Goal: Information Seeking & Learning: Learn about a topic

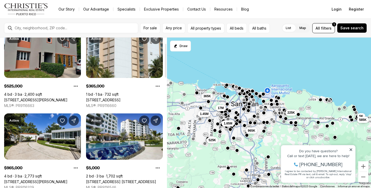
scroll to position [26, 0]
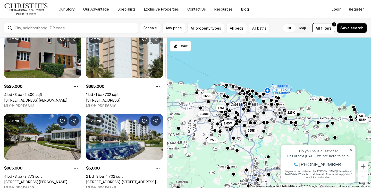
click at [53, 180] on link "1 Street PASEO MAYOR #E-19, SAN JUAN PR, 00926" at bounding box center [35, 182] width 63 height 5
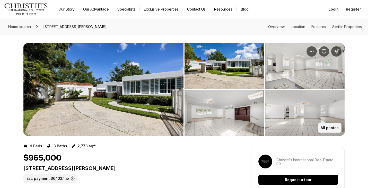
click at [326, 127] on p "All photos" at bounding box center [330, 128] width 18 height 4
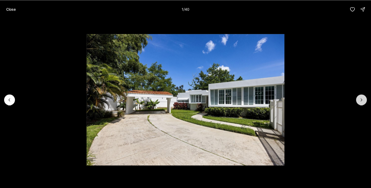
click at [359, 100] on icon "Next slide" at bounding box center [361, 99] width 5 height 5
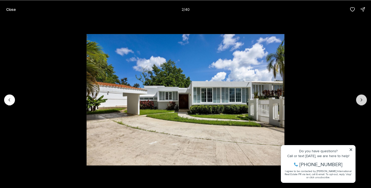
click at [359, 100] on icon "Next slide" at bounding box center [361, 99] width 5 height 5
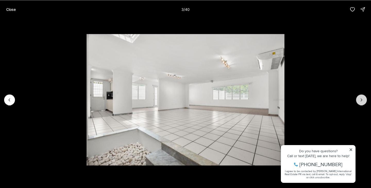
click at [359, 100] on icon "Next slide" at bounding box center [361, 99] width 5 height 5
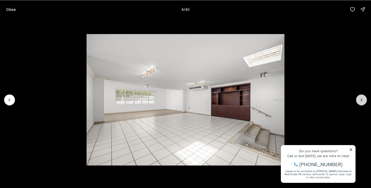
click at [359, 100] on icon "Next slide" at bounding box center [361, 99] width 5 height 5
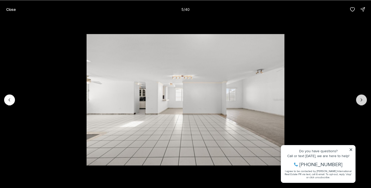
click at [359, 100] on icon "Next slide" at bounding box center [361, 99] width 5 height 5
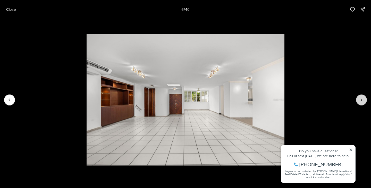
click at [359, 100] on icon "Next slide" at bounding box center [361, 99] width 5 height 5
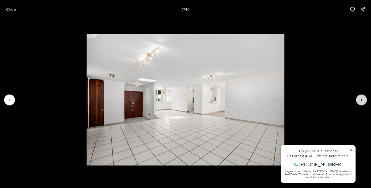
click at [359, 100] on icon "Next slide" at bounding box center [361, 99] width 5 height 5
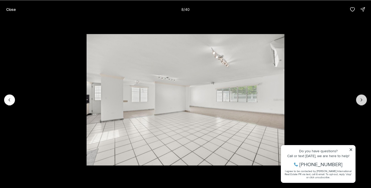
click at [359, 100] on icon "Next slide" at bounding box center [361, 99] width 5 height 5
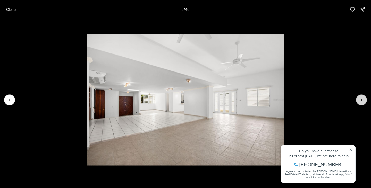
click at [359, 100] on icon "Next slide" at bounding box center [361, 99] width 5 height 5
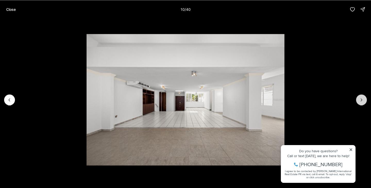
click at [359, 100] on icon "Next slide" at bounding box center [361, 99] width 5 height 5
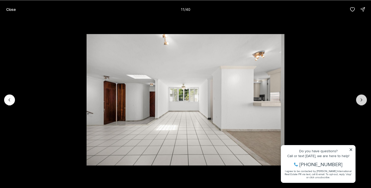
click at [359, 100] on icon "Next slide" at bounding box center [361, 99] width 5 height 5
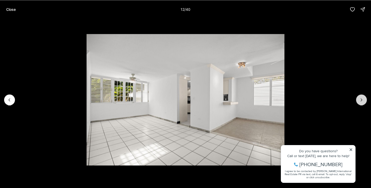
click at [359, 100] on icon "Next slide" at bounding box center [361, 99] width 5 height 5
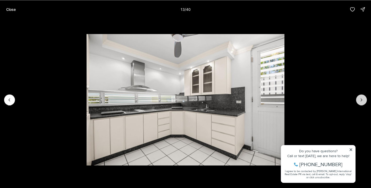
click at [359, 100] on icon "Next slide" at bounding box center [361, 99] width 5 height 5
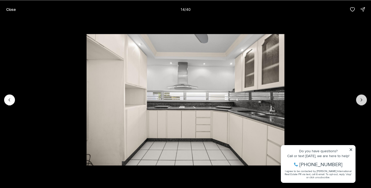
click at [359, 100] on icon "Next slide" at bounding box center [361, 99] width 5 height 5
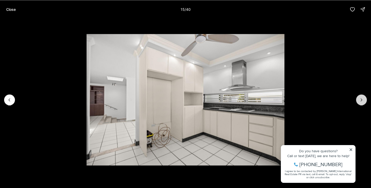
click at [359, 100] on icon "Next slide" at bounding box center [361, 99] width 5 height 5
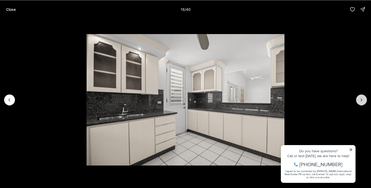
click at [359, 100] on icon "Next slide" at bounding box center [361, 99] width 5 height 5
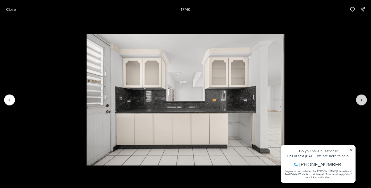
click at [359, 100] on icon "Next slide" at bounding box center [361, 99] width 5 height 5
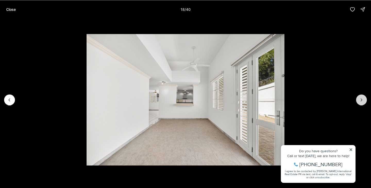
click at [359, 100] on icon "Next slide" at bounding box center [361, 99] width 5 height 5
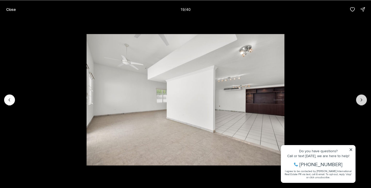
click at [359, 100] on icon "Next slide" at bounding box center [361, 99] width 5 height 5
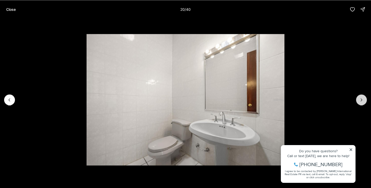
click at [359, 100] on icon "Next slide" at bounding box center [361, 99] width 5 height 5
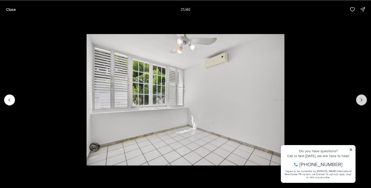
click at [359, 100] on icon "Next slide" at bounding box center [361, 99] width 5 height 5
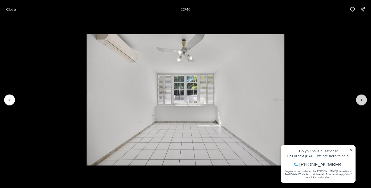
click at [359, 100] on icon "Next slide" at bounding box center [361, 99] width 5 height 5
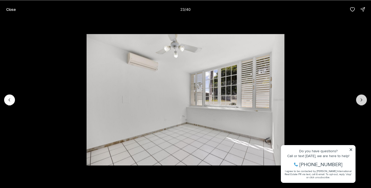
click at [360, 103] on button "Next slide" at bounding box center [361, 99] width 11 height 11
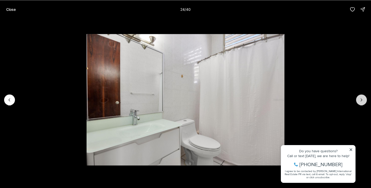
click at [361, 103] on button "Next slide" at bounding box center [361, 99] width 11 height 11
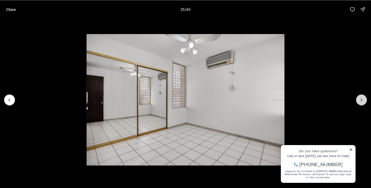
click at [361, 103] on button "Next slide" at bounding box center [361, 99] width 11 height 11
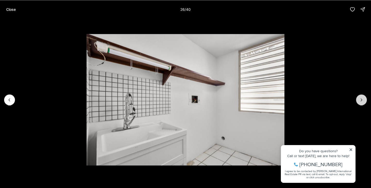
click at [361, 103] on button "Next slide" at bounding box center [361, 99] width 11 height 11
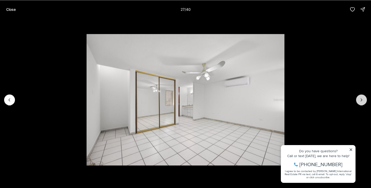
click at [361, 103] on button "Next slide" at bounding box center [361, 99] width 11 height 11
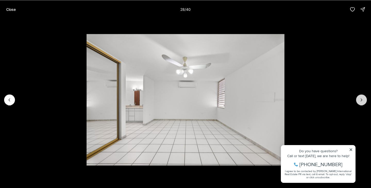
click at [361, 97] on button "Next slide" at bounding box center [361, 99] width 11 height 11
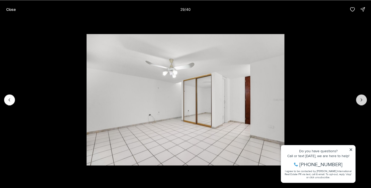
click at [361, 97] on button "Next slide" at bounding box center [361, 99] width 11 height 11
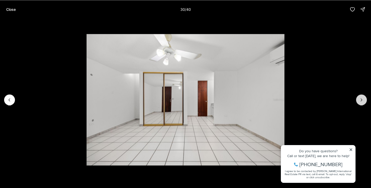
click at [361, 97] on button "Next slide" at bounding box center [361, 99] width 11 height 11
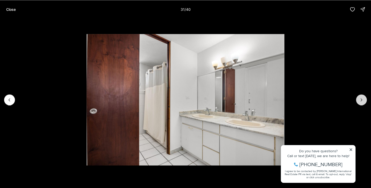
click at [361, 97] on button "Next slide" at bounding box center [361, 99] width 11 height 11
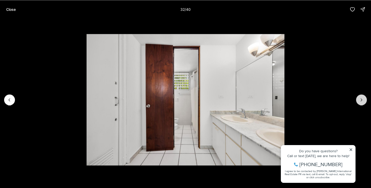
click at [361, 97] on button "Next slide" at bounding box center [361, 99] width 11 height 11
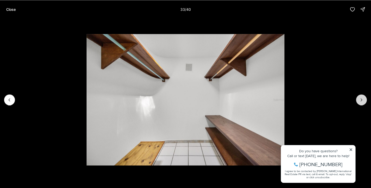
click at [361, 97] on button "Next slide" at bounding box center [361, 99] width 11 height 11
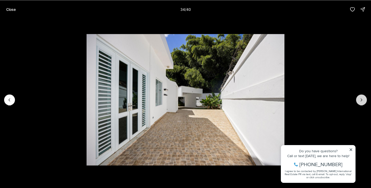
click at [361, 97] on button "Next slide" at bounding box center [361, 99] width 11 height 11
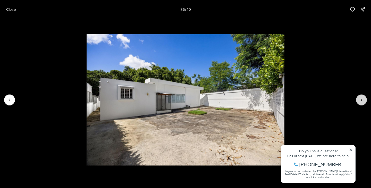
click at [361, 97] on button "Next slide" at bounding box center [361, 99] width 11 height 11
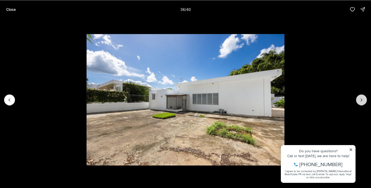
click at [361, 97] on button "Next slide" at bounding box center [361, 99] width 11 height 11
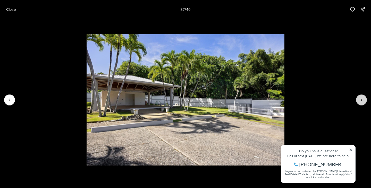
click at [361, 97] on button "Next slide" at bounding box center [361, 99] width 11 height 11
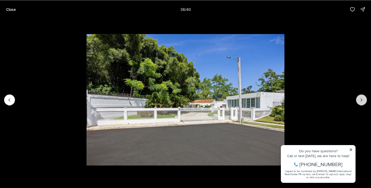
click at [361, 97] on button "Next slide" at bounding box center [361, 99] width 11 height 11
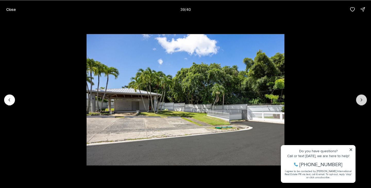
click at [361, 97] on button "Next slide" at bounding box center [361, 99] width 11 height 11
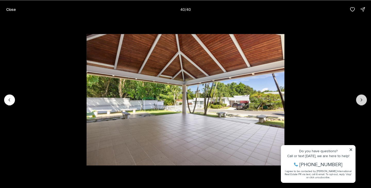
click at [361, 97] on div at bounding box center [361, 99] width 11 height 11
click at [358, 101] on div at bounding box center [361, 99] width 11 height 11
click at [8, 102] on icon "Previous slide" at bounding box center [9, 99] width 5 height 5
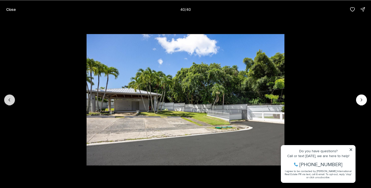
click at [8, 102] on icon "Previous slide" at bounding box center [9, 99] width 5 height 5
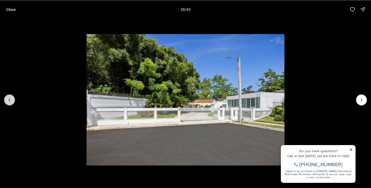
click at [8, 102] on icon "Previous slide" at bounding box center [9, 99] width 5 height 5
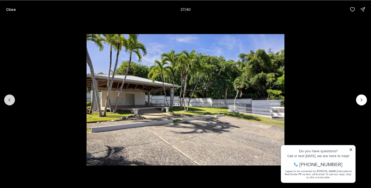
click at [8, 102] on icon "Previous slide" at bounding box center [9, 99] width 5 height 5
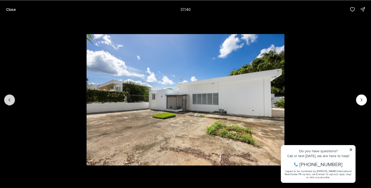
click at [8, 102] on icon "Previous slide" at bounding box center [9, 99] width 5 height 5
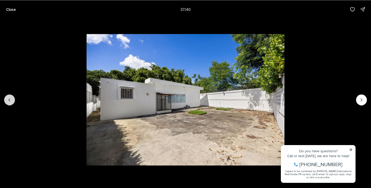
click at [8, 102] on icon "Previous slide" at bounding box center [9, 99] width 5 height 5
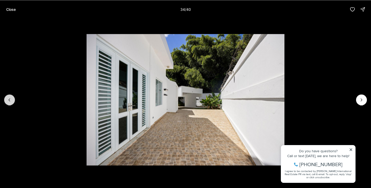
click at [8, 102] on icon "Previous slide" at bounding box center [9, 99] width 5 height 5
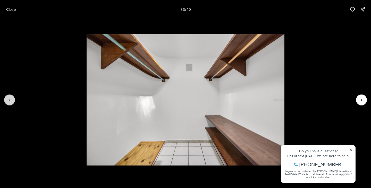
click at [8, 102] on icon "Previous slide" at bounding box center [9, 99] width 5 height 5
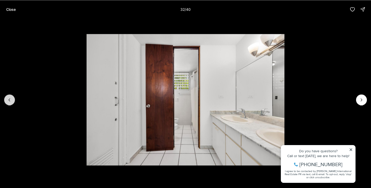
click at [8, 101] on icon "Previous slide" at bounding box center [9, 99] width 5 height 5
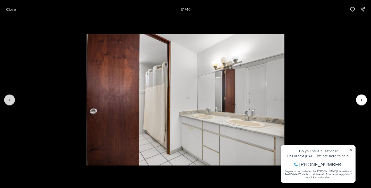
click at [8, 101] on icon "Previous slide" at bounding box center [9, 99] width 5 height 5
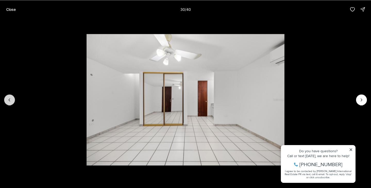
click at [8, 101] on icon "Previous slide" at bounding box center [9, 99] width 5 height 5
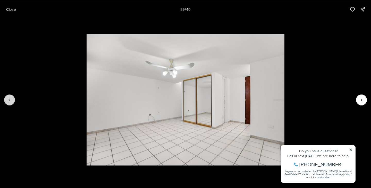
click at [8, 101] on icon "Previous slide" at bounding box center [9, 99] width 5 height 5
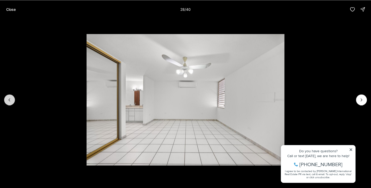
click at [8, 101] on icon "Previous slide" at bounding box center [9, 99] width 5 height 5
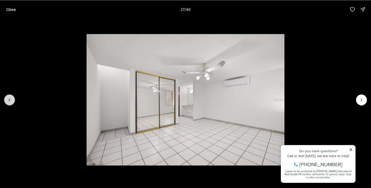
click at [8, 101] on icon "Previous slide" at bounding box center [9, 99] width 5 height 5
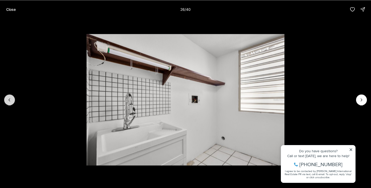
click at [7, 100] on icon "Previous slide" at bounding box center [9, 99] width 5 height 5
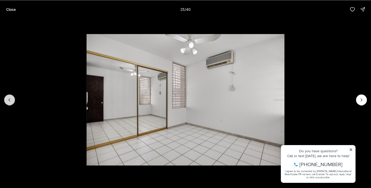
click at [7, 100] on icon "Previous slide" at bounding box center [9, 99] width 5 height 5
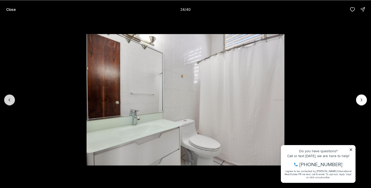
click at [7, 100] on icon "Previous slide" at bounding box center [9, 99] width 5 height 5
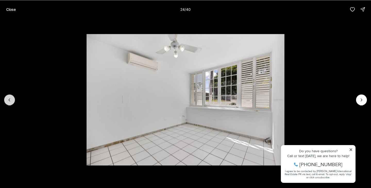
click at [7, 100] on icon "Previous slide" at bounding box center [9, 99] width 5 height 5
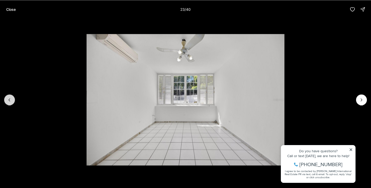
click at [7, 100] on icon "Previous slide" at bounding box center [9, 99] width 5 height 5
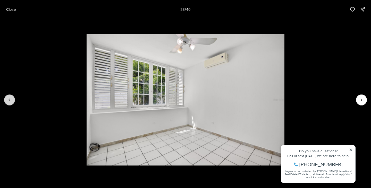
click at [7, 100] on icon "Previous slide" at bounding box center [9, 99] width 5 height 5
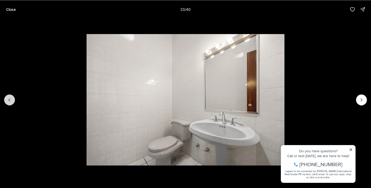
click at [7, 100] on icon "Previous slide" at bounding box center [9, 99] width 5 height 5
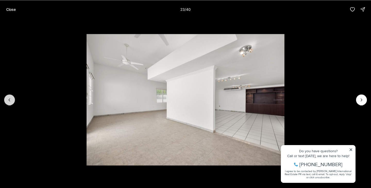
click at [7, 100] on icon "Previous slide" at bounding box center [9, 99] width 5 height 5
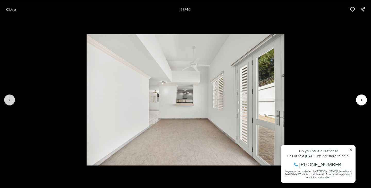
click at [7, 100] on icon "Previous slide" at bounding box center [9, 99] width 5 height 5
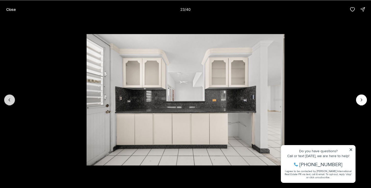
click at [7, 100] on icon "Previous slide" at bounding box center [9, 99] width 5 height 5
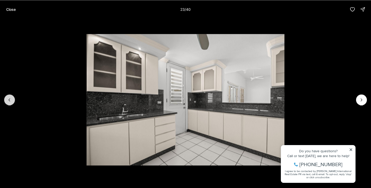
click at [7, 100] on icon "Previous slide" at bounding box center [9, 99] width 5 height 5
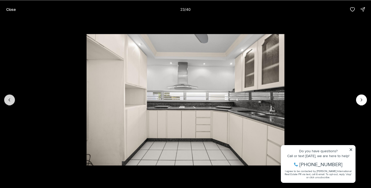
click at [7, 100] on icon "Previous slide" at bounding box center [9, 99] width 5 height 5
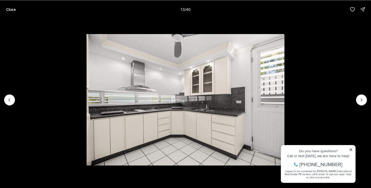
click at [5, 9] on button "Close" at bounding box center [11, 9] width 16 height 10
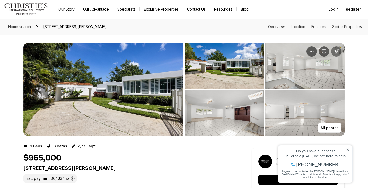
click at [338, 50] on icon "Share Property: 1 Street PASEO MAYOR #E-19" at bounding box center [336, 51] width 5 height 5
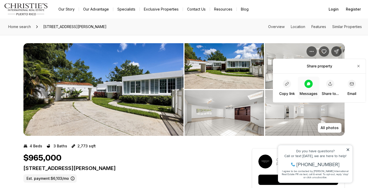
click at [306, 85] on div at bounding box center [309, 84] width 8 height 8
click at [312, 53] on icon "Property options" at bounding box center [311, 51] width 5 height 5
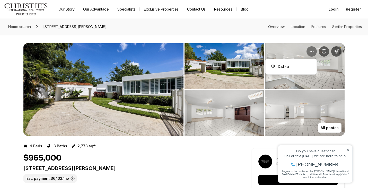
click at [312, 49] on icon "Property options" at bounding box center [311, 51] width 5 height 5
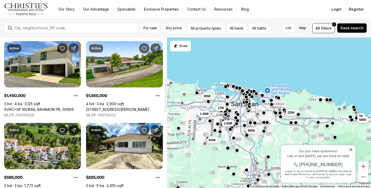
scroll to position [232, 0]
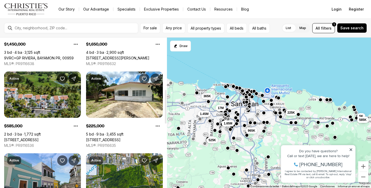
click at [39, 138] on link "[STREET_ADDRESS]" at bounding box center [21, 140] width 34 height 5
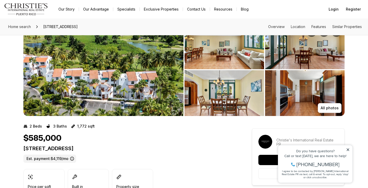
scroll to position [26, 0]
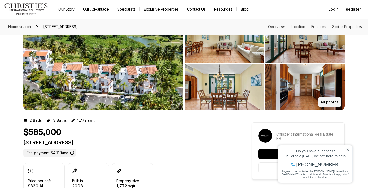
click at [334, 105] on button "All photos" at bounding box center [330, 102] width 24 height 10
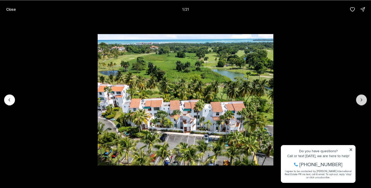
click at [361, 99] on icon "Next slide" at bounding box center [361, 100] width 1 height 3
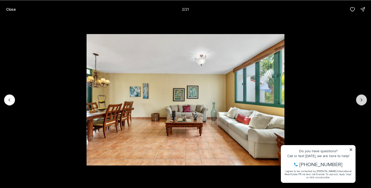
click at [361, 99] on icon "Next slide" at bounding box center [361, 100] width 1 height 3
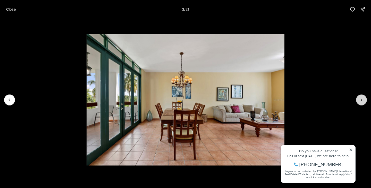
click at [361, 99] on icon "Next slide" at bounding box center [361, 100] width 1 height 3
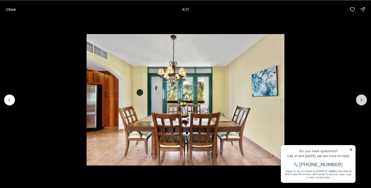
click at [361, 99] on icon "Next slide" at bounding box center [361, 100] width 1 height 3
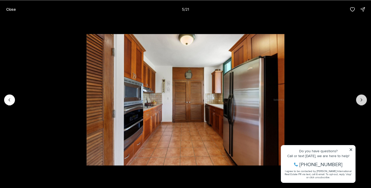
click at [361, 99] on icon "Next slide" at bounding box center [361, 100] width 1 height 3
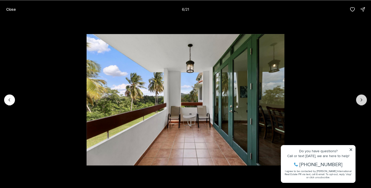
click at [361, 99] on icon "Next slide" at bounding box center [361, 100] width 1 height 3
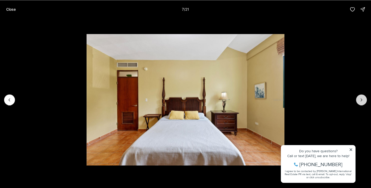
click at [361, 99] on icon "Next slide" at bounding box center [361, 100] width 1 height 3
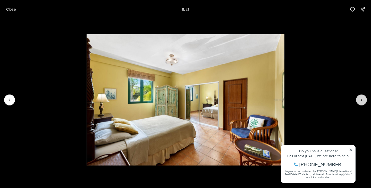
click at [361, 99] on icon "Next slide" at bounding box center [361, 100] width 1 height 3
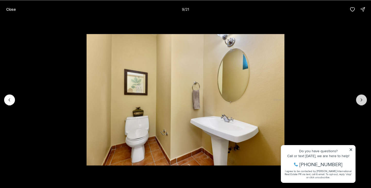
click at [361, 99] on icon "Next slide" at bounding box center [361, 100] width 1 height 3
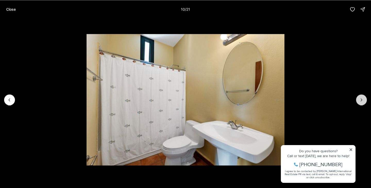
click at [361, 99] on icon "Next slide" at bounding box center [361, 100] width 1 height 3
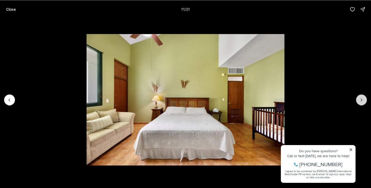
click at [361, 99] on icon "Next slide" at bounding box center [361, 100] width 1 height 3
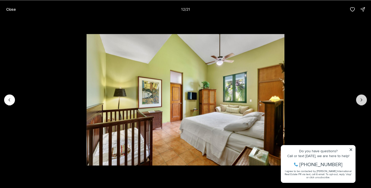
click at [361, 99] on icon "Next slide" at bounding box center [361, 100] width 1 height 3
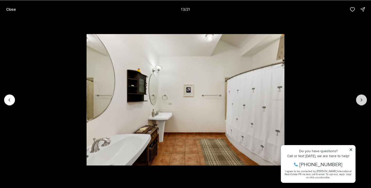
click at [361, 99] on icon "Next slide" at bounding box center [361, 100] width 1 height 3
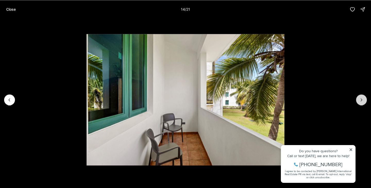
click at [361, 99] on icon "Next slide" at bounding box center [361, 100] width 1 height 3
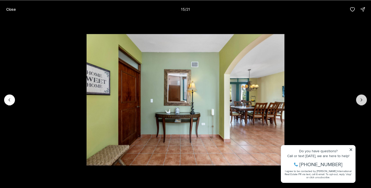
click at [361, 99] on icon "Next slide" at bounding box center [361, 100] width 1 height 3
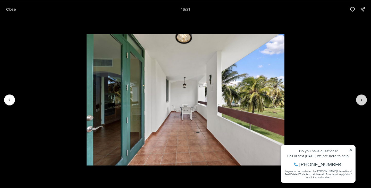
click at [361, 99] on icon "Next slide" at bounding box center [361, 100] width 1 height 3
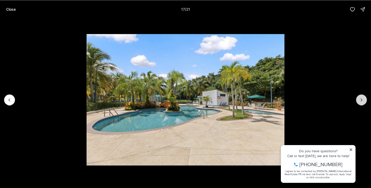
click at [361, 99] on icon "Next slide" at bounding box center [361, 100] width 1 height 3
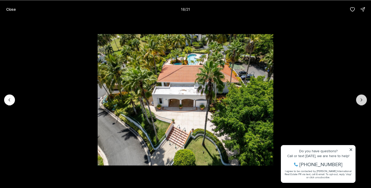
click at [361, 98] on icon "Next slide" at bounding box center [361, 99] width 5 height 5
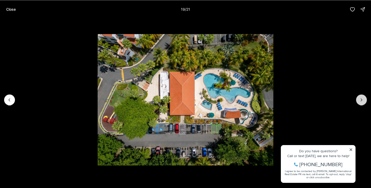
click at [361, 98] on icon "Next slide" at bounding box center [361, 99] width 5 height 5
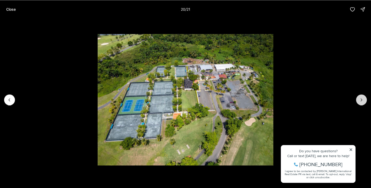
click at [361, 98] on icon "Next slide" at bounding box center [361, 99] width 5 height 5
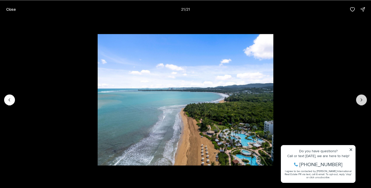
click at [361, 98] on div at bounding box center [361, 99] width 11 height 11
click at [13, 8] on p "Close" at bounding box center [11, 9] width 10 height 4
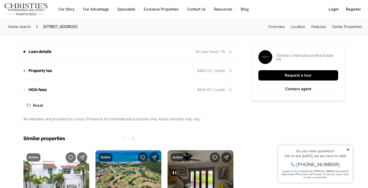
scroll to position [541, 0]
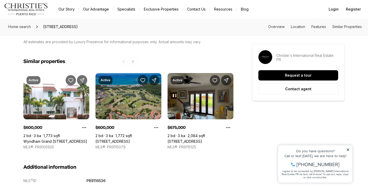
click at [121, 139] on link "[STREET_ADDRESS]" at bounding box center [113, 141] width 34 height 5
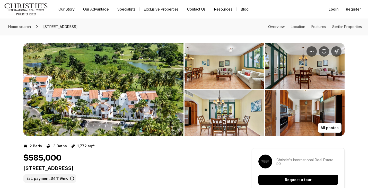
scroll to position [541, 0]
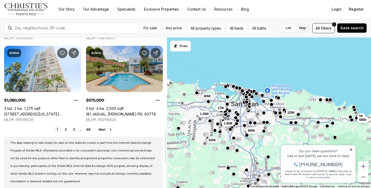
scroll to position [438, 0]
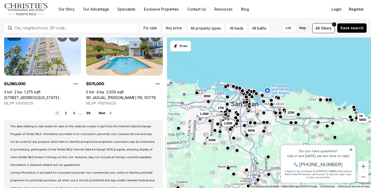
click at [103, 112] on span "Next" at bounding box center [102, 113] width 7 height 4
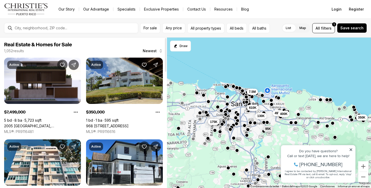
click at [125, 124] on link "968 [STREET_ADDRESS]" at bounding box center [107, 126] width 42 height 5
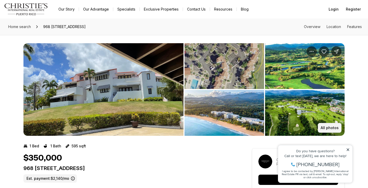
click at [330, 128] on p "All photos" at bounding box center [330, 128] width 18 height 4
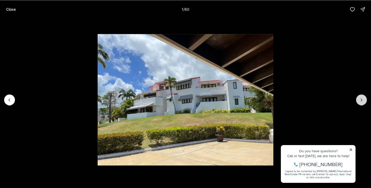
click at [359, 101] on icon "Next slide" at bounding box center [361, 99] width 5 height 5
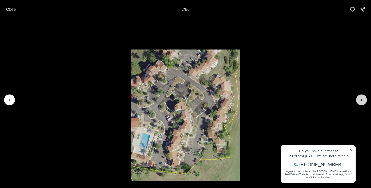
click at [359, 101] on icon "Next slide" at bounding box center [361, 99] width 5 height 5
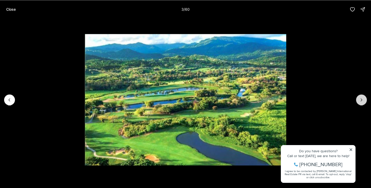
click at [359, 101] on icon "Next slide" at bounding box center [361, 99] width 5 height 5
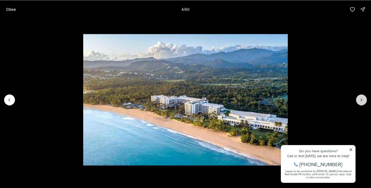
click at [359, 101] on icon "Next slide" at bounding box center [361, 99] width 5 height 5
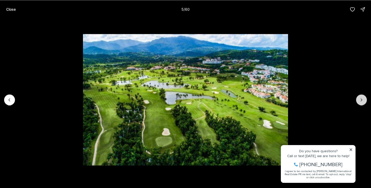
click at [359, 101] on icon "Next slide" at bounding box center [361, 99] width 5 height 5
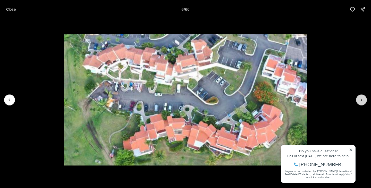
click at [359, 101] on icon "Next slide" at bounding box center [361, 99] width 5 height 5
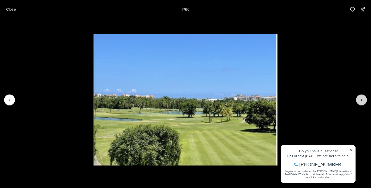
click at [359, 101] on icon "Next slide" at bounding box center [361, 99] width 5 height 5
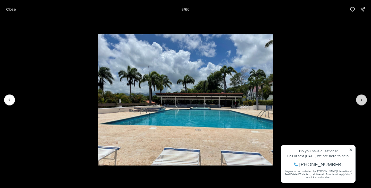
click at [359, 101] on icon "Next slide" at bounding box center [361, 99] width 5 height 5
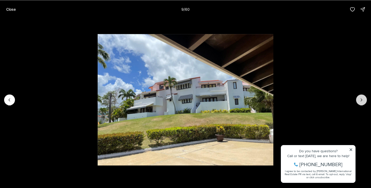
click at [359, 101] on icon "Next slide" at bounding box center [361, 99] width 5 height 5
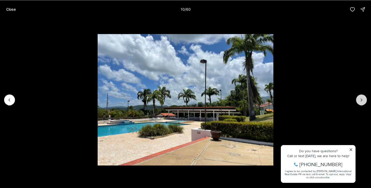
click at [359, 101] on icon "Next slide" at bounding box center [361, 99] width 5 height 5
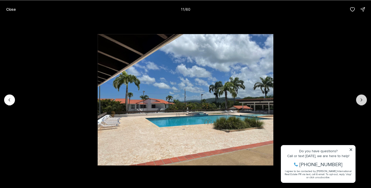
click at [359, 101] on icon "Next slide" at bounding box center [361, 99] width 5 height 5
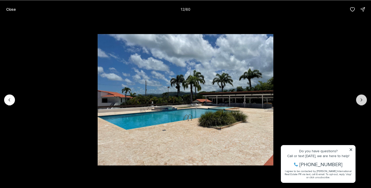
click at [359, 101] on icon "Next slide" at bounding box center [361, 99] width 5 height 5
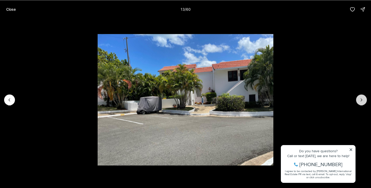
click at [359, 102] on icon "Next slide" at bounding box center [361, 99] width 5 height 5
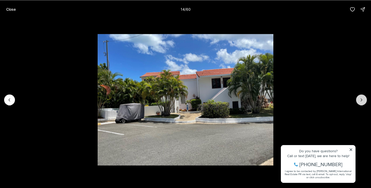
click at [359, 102] on button "Next slide" at bounding box center [361, 99] width 11 height 11
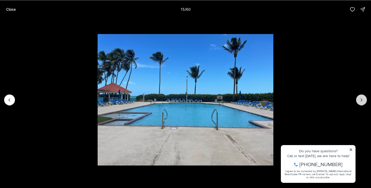
click at [359, 102] on button "Next slide" at bounding box center [361, 99] width 11 height 11
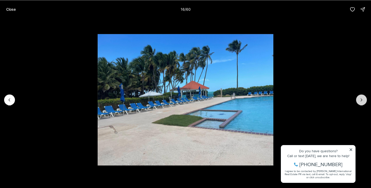
click at [359, 102] on button "Next slide" at bounding box center [361, 99] width 11 height 11
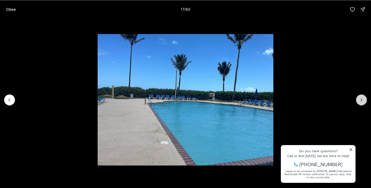
click at [359, 102] on button "Next slide" at bounding box center [361, 99] width 11 height 11
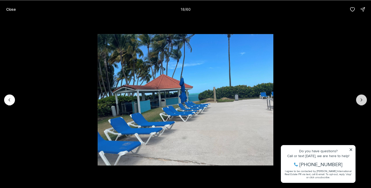
click at [359, 102] on button "Next slide" at bounding box center [361, 99] width 11 height 11
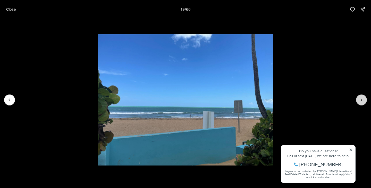
click at [358, 102] on button "Next slide" at bounding box center [361, 99] width 11 height 11
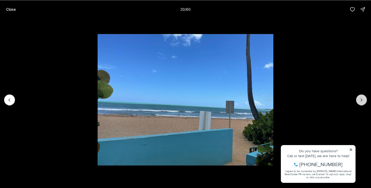
click at [357, 103] on button "Next slide" at bounding box center [361, 99] width 11 height 11
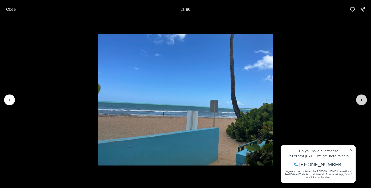
click at [357, 103] on button "Next slide" at bounding box center [361, 99] width 11 height 11
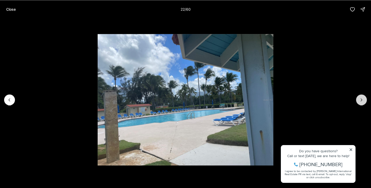
click at [357, 103] on button "Next slide" at bounding box center [361, 99] width 11 height 11
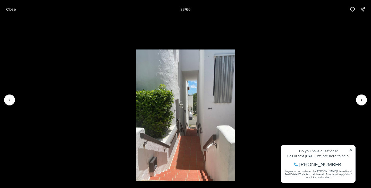
click at [356, 104] on li "23 of 60" at bounding box center [185, 100] width 371 height 162
click at [360, 101] on icon "Next slide" at bounding box center [361, 99] width 5 height 5
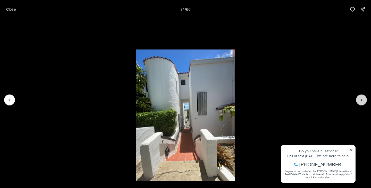
click at [360, 101] on icon "Next slide" at bounding box center [361, 99] width 5 height 5
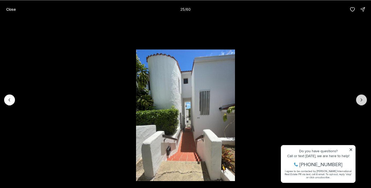
click at [360, 102] on icon "Next slide" at bounding box center [361, 99] width 5 height 5
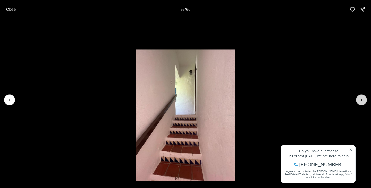
click at [360, 102] on icon "Next slide" at bounding box center [361, 99] width 5 height 5
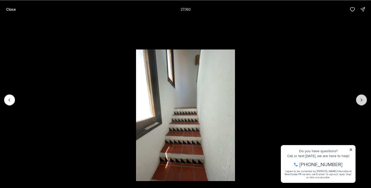
click at [360, 102] on icon "Next slide" at bounding box center [361, 99] width 5 height 5
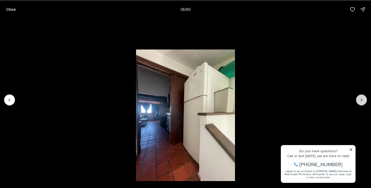
click at [360, 102] on icon "Next slide" at bounding box center [361, 99] width 5 height 5
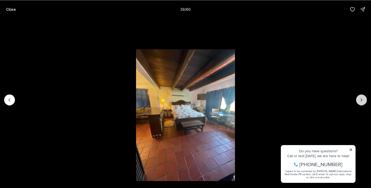
click at [360, 102] on icon "Next slide" at bounding box center [361, 99] width 5 height 5
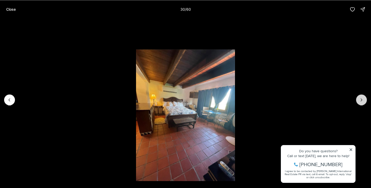
click at [360, 102] on icon "Next slide" at bounding box center [361, 99] width 5 height 5
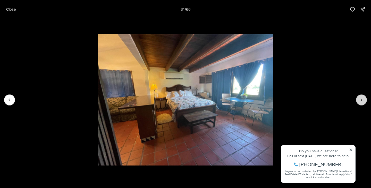
click at [360, 102] on icon "Next slide" at bounding box center [361, 99] width 5 height 5
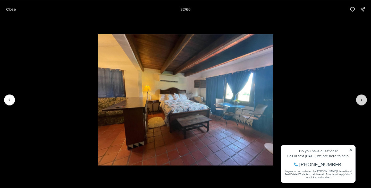
click at [360, 102] on icon "Next slide" at bounding box center [361, 99] width 5 height 5
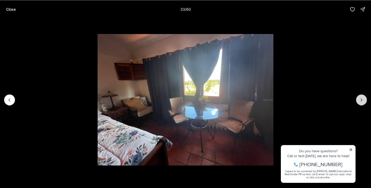
click at [360, 102] on icon "Next slide" at bounding box center [361, 99] width 5 height 5
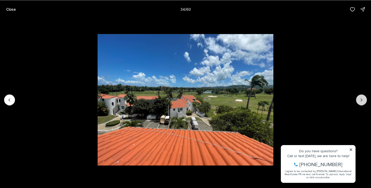
click at [360, 102] on icon "Next slide" at bounding box center [361, 99] width 5 height 5
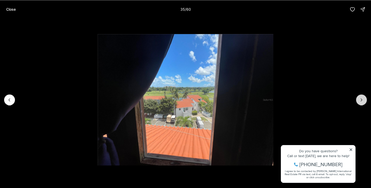
click at [360, 102] on icon "Next slide" at bounding box center [361, 99] width 5 height 5
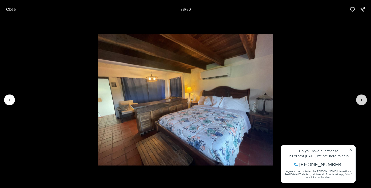
click at [360, 102] on icon "Next slide" at bounding box center [361, 99] width 5 height 5
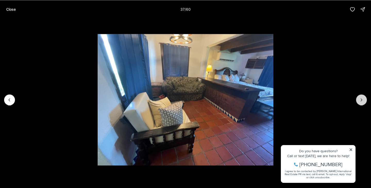
click at [360, 102] on icon "Next slide" at bounding box center [361, 99] width 5 height 5
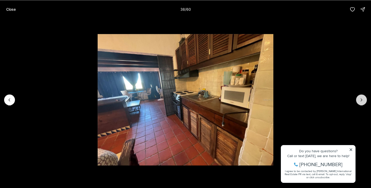
click at [360, 102] on icon "Next slide" at bounding box center [361, 99] width 5 height 5
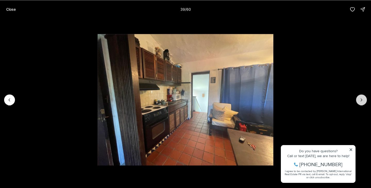
click at [360, 102] on icon "Next slide" at bounding box center [361, 99] width 5 height 5
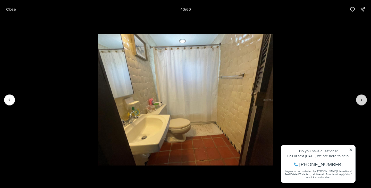
click at [360, 102] on icon "Next slide" at bounding box center [361, 99] width 5 height 5
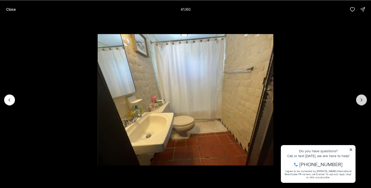
click at [359, 102] on icon "Next slide" at bounding box center [361, 99] width 5 height 5
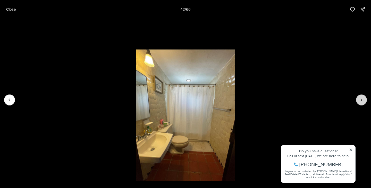
click at [359, 102] on icon "Next slide" at bounding box center [361, 99] width 5 height 5
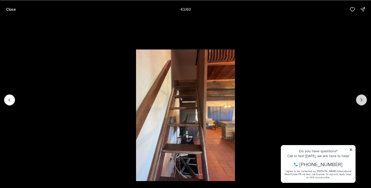
click at [359, 102] on icon "Next slide" at bounding box center [361, 99] width 5 height 5
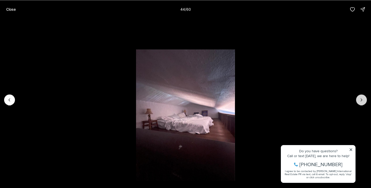
click at [359, 102] on icon "Next slide" at bounding box center [361, 99] width 5 height 5
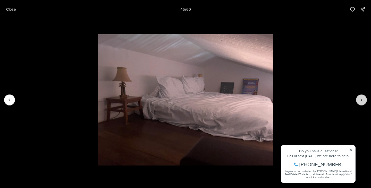
click at [359, 102] on icon "Next slide" at bounding box center [361, 99] width 5 height 5
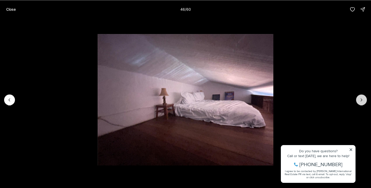
click at [359, 102] on icon "Next slide" at bounding box center [361, 99] width 5 height 5
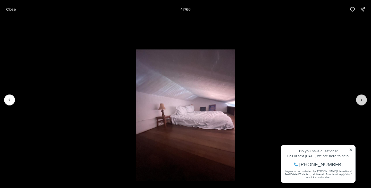
drag, startPoint x: 367, startPoint y: 94, endPoint x: 362, endPoint y: 99, distance: 7.0
click at [362, 99] on div at bounding box center [185, 100] width 371 height 162
click at [361, 100] on icon "Next slide" at bounding box center [361, 99] width 5 height 5
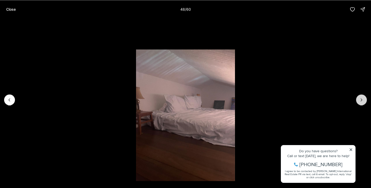
click at [362, 100] on icon "Next slide" at bounding box center [361, 100] width 1 height 3
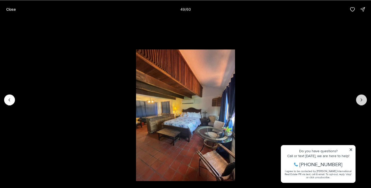
click at [362, 100] on icon "Next slide" at bounding box center [361, 100] width 1 height 3
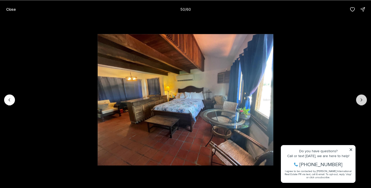
click at [362, 100] on icon "Next slide" at bounding box center [361, 100] width 1 height 3
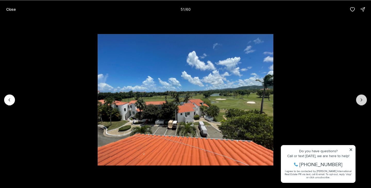
click at [362, 100] on icon "Next slide" at bounding box center [361, 100] width 1 height 3
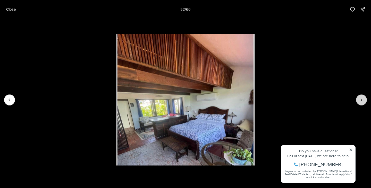
click at [362, 100] on icon "Next slide" at bounding box center [361, 100] width 1 height 3
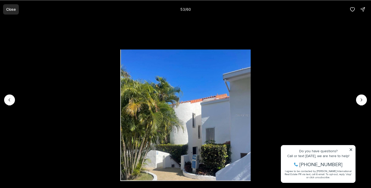
click at [11, 11] on p "Close" at bounding box center [11, 9] width 10 height 4
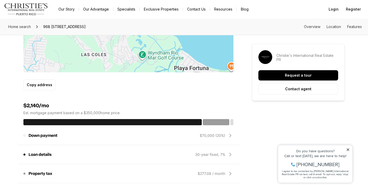
scroll to position [180, 0]
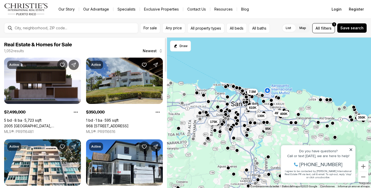
click at [128, 124] on link "968 [STREET_ADDRESS]" at bounding box center [107, 126] width 42 height 5
